Goal: Transaction & Acquisition: Purchase product/service

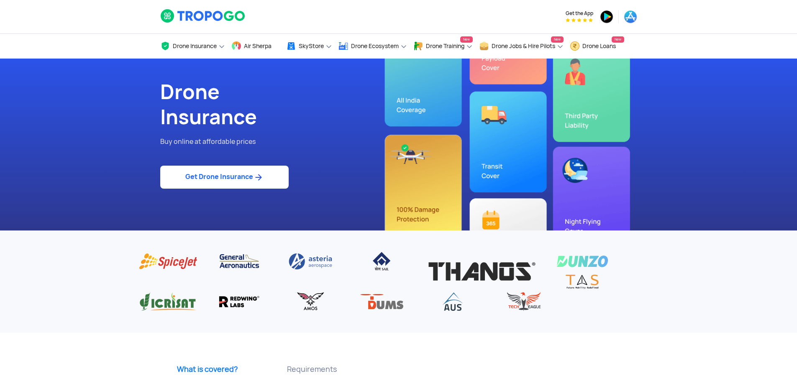
click at [258, 178] on img at bounding box center [258, 177] width 10 height 10
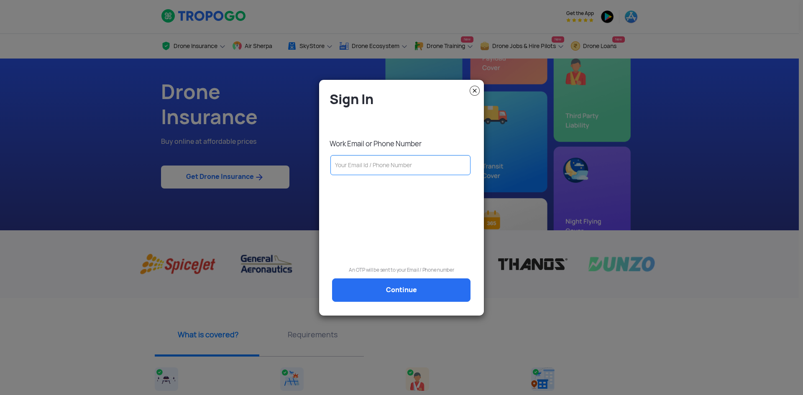
click at [386, 170] on input "text" at bounding box center [400, 165] width 140 height 20
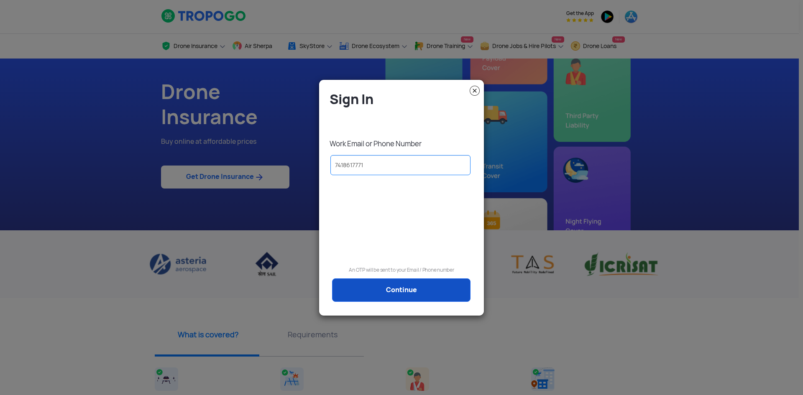
type input "7418617771"
click at [422, 297] on link "Continue" at bounding box center [401, 290] width 138 height 23
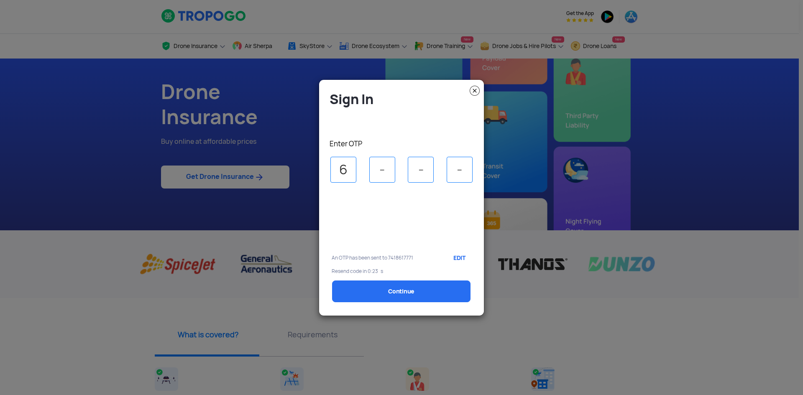
type input "6"
type input "0"
type input "7"
select select "1000000"
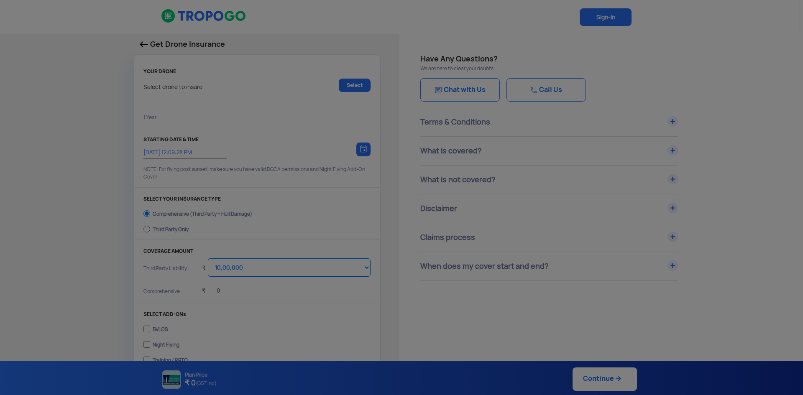
type input "[DATE] 12:19:00 PM"
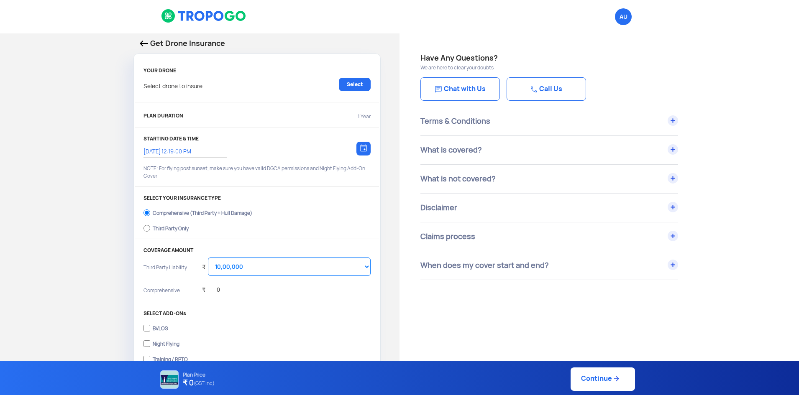
click at [63, 251] on div "Get Drone Insurance YOUR DRONE Select drone to insure Select PLAN DURATION 1 Ye…" at bounding box center [199, 248] width 399 height 431
click at [233, 270] on select "Select Amount 10,00,000 15,00,000 20,00,000 25,00,000 30,00,000 35,00,000 40,00…" at bounding box center [289, 267] width 163 height 18
click at [102, 241] on div "Get Drone Insurance YOUR DRONE Select drone to insure Select PLAN DURATION 1 Ye…" at bounding box center [199, 248] width 399 height 431
click at [202, 106] on div "YOUR DRONE Select drone to insure Select PLAN DURATION 1 Year STARTING DATE & T…" at bounding box center [257, 261] width 246 height 398
click at [314, 89] on div "Select drone to insure Select" at bounding box center [256, 89] width 227 height 22
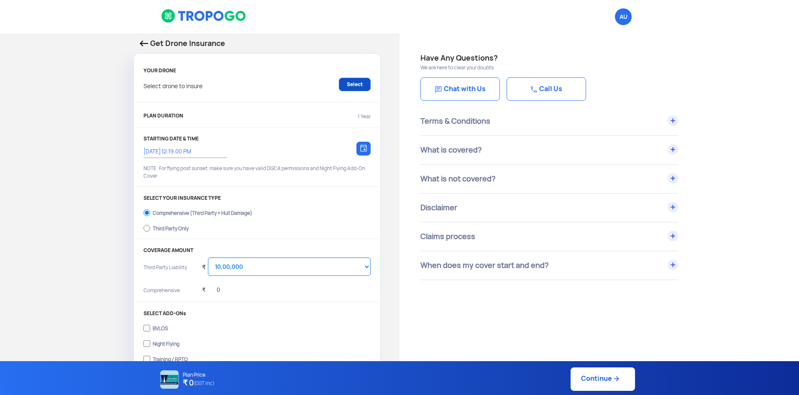
click at [367, 84] on link "Select" at bounding box center [355, 84] width 32 height 13
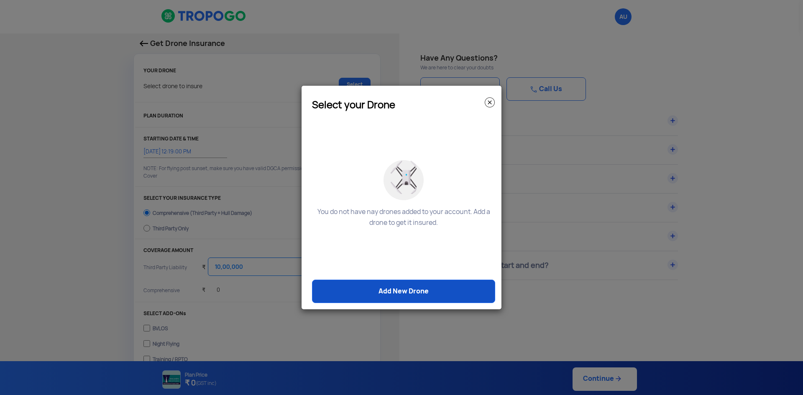
click at [412, 297] on link "Add New Drone" at bounding box center [403, 291] width 183 height 23
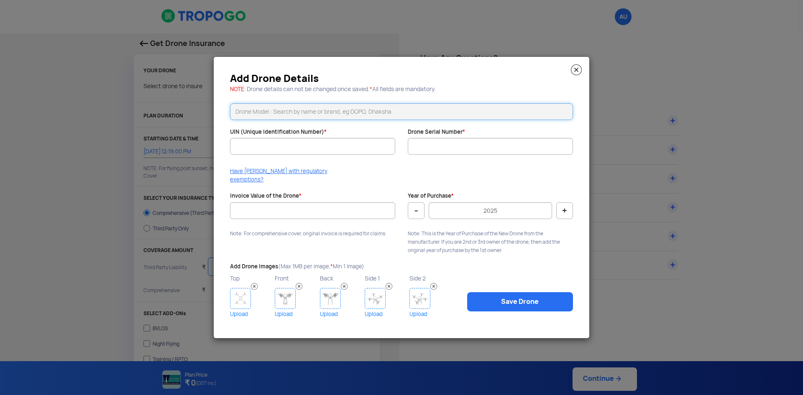
click at [330, 120] on input "text" at bounding box center [401, 111] width 343 height 17
click at [333, 120] on input "text" at bounding box center [401, 111] width 343 height 17
click at [333, 136] on li "Magic Myna Hexa Agri Pro" at bounding box center [401, 129] width 342 height 19
type input "Magic Myna Hexa Agri Pro"
click at [332, 148] on input "UIN (Unique Identification Number) *" at bounding box center [312, 146] width 165 height 17
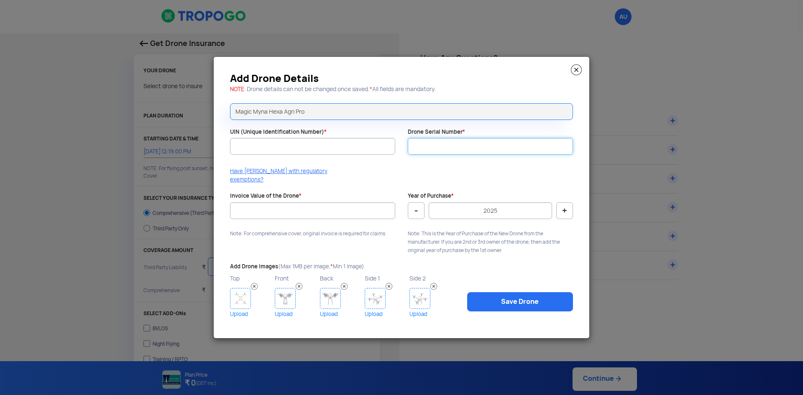
click at [477, 154] on input "Drone Serial Number *" at bounding box center [490, 146] width 165 height 17
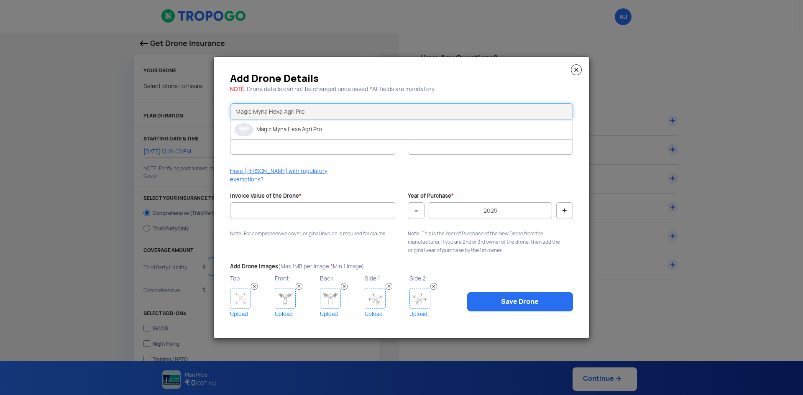
click at [289, 120] on input "Magic Myna Hexa Agri Pro" at bounding box center [401, 111] width 343 height 17
click at [327, 132] on li "Magic Myna Hexa Agri Pro" at bounding box center [401, 129] width 342 height 19
click at [345, 214] on input "Invoice Value of the Drone *" at bounding box center [312, 210] width 165 height 17
